Goal: Check status: Check status

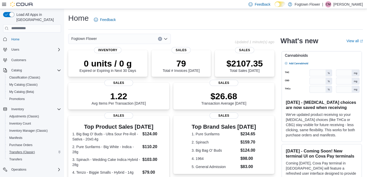
click at [19, 150] on span "Transfers (Classic)" at bounding box center [22, 152] width 26 height 4
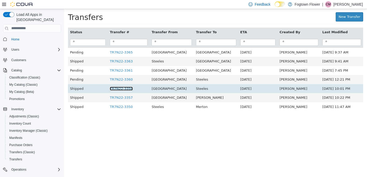
click at [131, 88] on link "TR7N22-3358" at bounding box center [121, 89] width 23 height 4
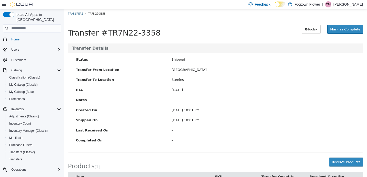
click at [75, 11] on link "Transfers" at bounding box center [75, 13] width 15 height 4
